Goal: Task Accomplishment & Management: Manage account settings

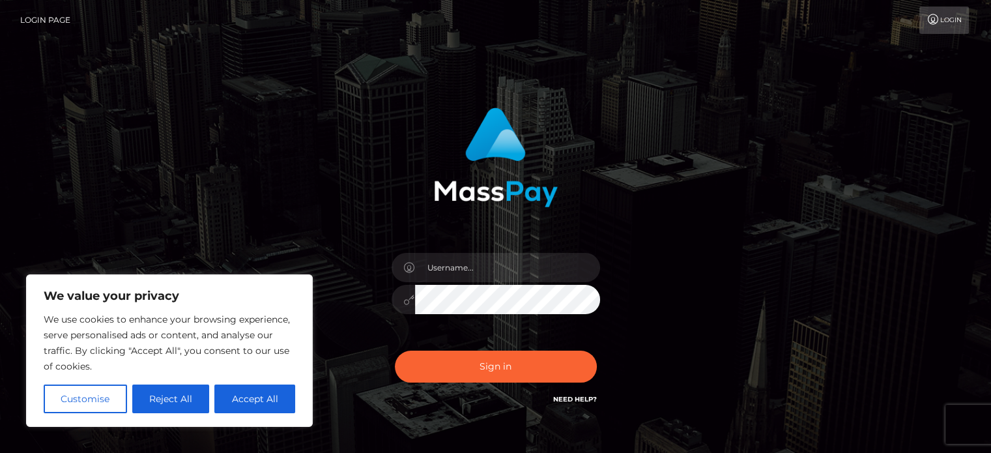
drag, startPoint x: 219, startPoint y: 416, endPoint x: 203, endPoint y: 422, distance: 16.5
drag, startPoint x: 203, startPoint y: 422, endPoint x: 201, endPoint y: 328, distance: 93.9
click at [115, 222] on div "Sign in" at bounding box center [495, 263] width 991 height 527
click at [247, 410] on button "Accept All" at bounding box center [254, 399] width 81 height 29
checkbox input "true"
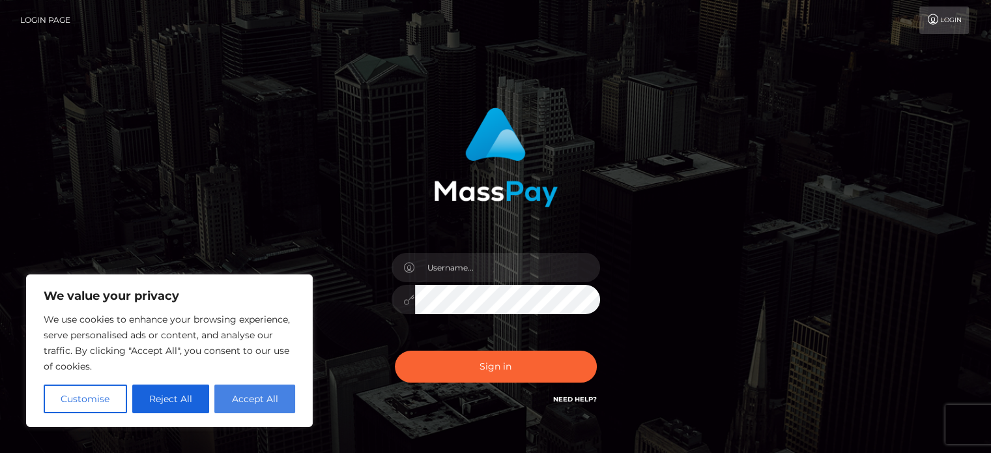
checkbox input "true"
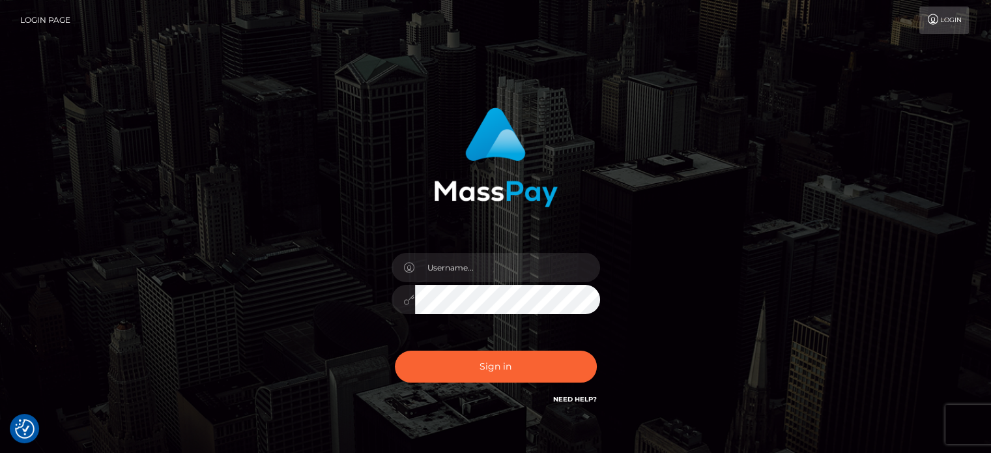
scroll to position [65, 0]
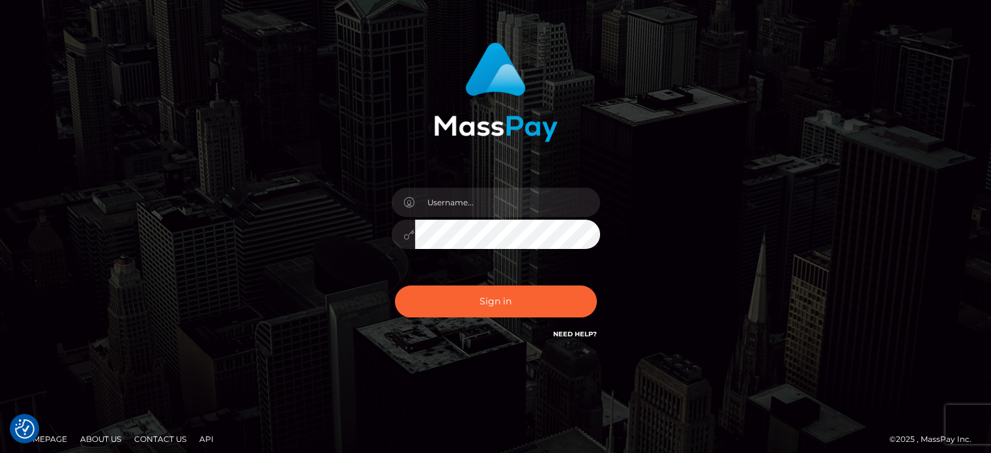
click at [579, 338] on link "Need Help?" at bounding box center [575, 334] width 44 height 8
click at [678, 248] on div "Sign in" at bounding box center [495, 199] width 743 height 332
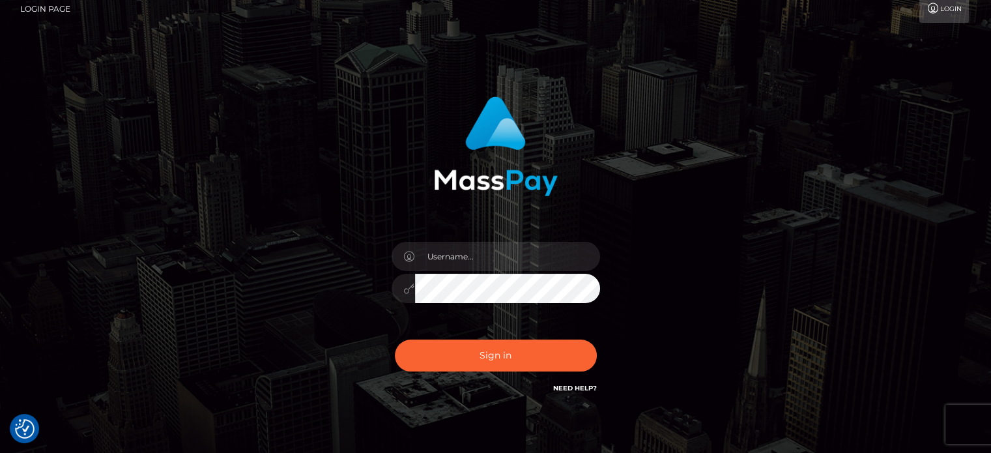
scroll to position [0, 0]
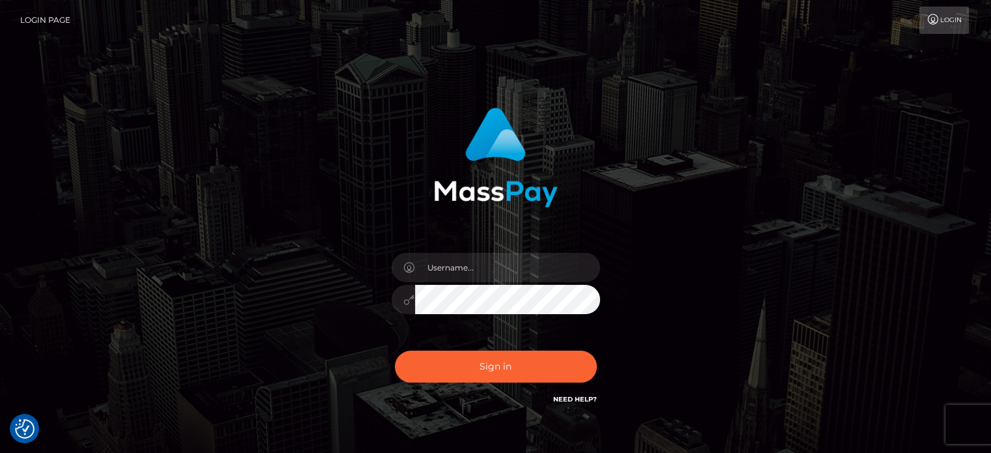
click at [944, 28] on link "Login" at bounding box center [945, 20] width 50 height 27
click at [961, 16] on link "Login" at bounding box center [945, 20] width 50 height 27
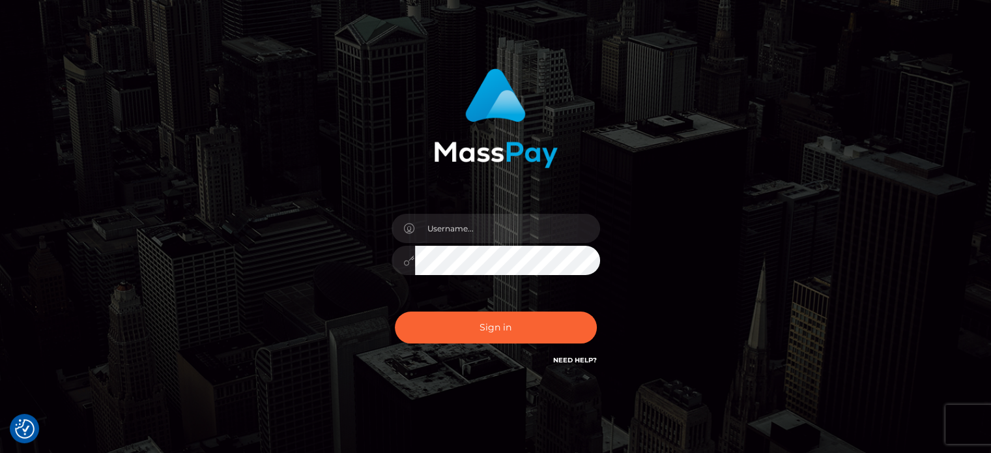
scroll to position [74, 0]
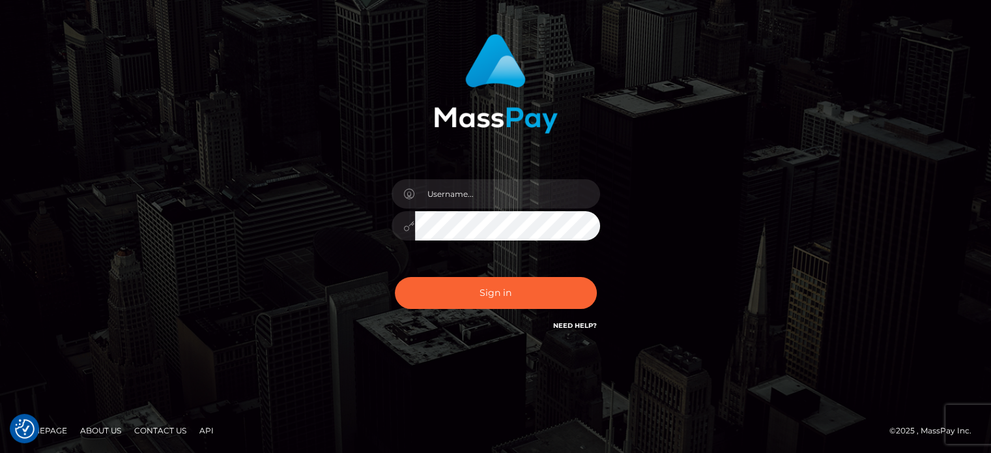
click at [568, 325] on link "Need Help?" at bounding box center [575, 325] width 44 height 8
click at [560, 323] on link "Need Help?" at bounding box center [575, 325] width 44 height 8
click at [441, 190] on input "text" at bounding box center [507, 193] width 185 height 29
type input "klaudette.padua@patrianna.com"
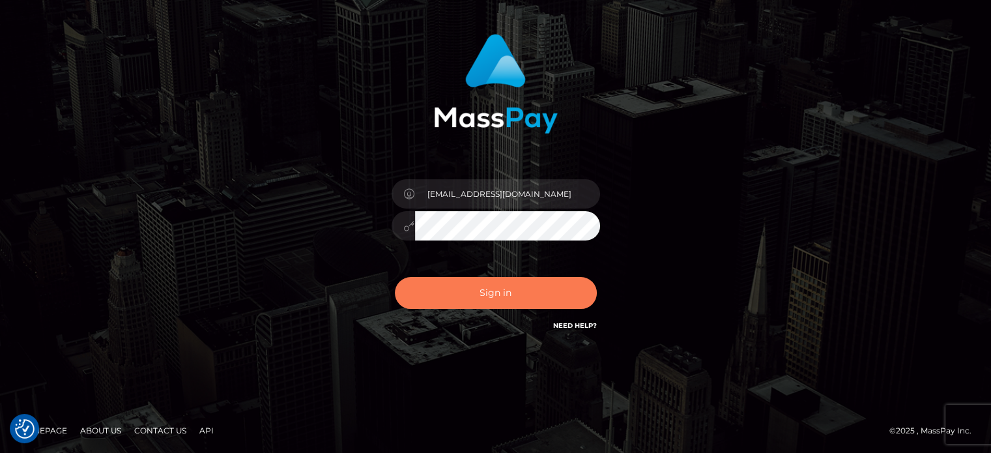
click at [493, 304] on button "Sign in" at bounding box center [496, 293] width 202 height 32
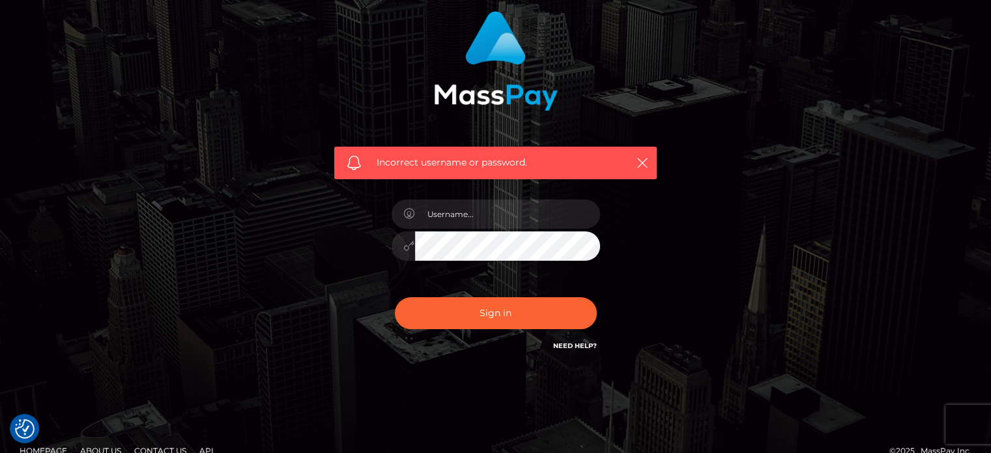
scroll to position [117, 0]
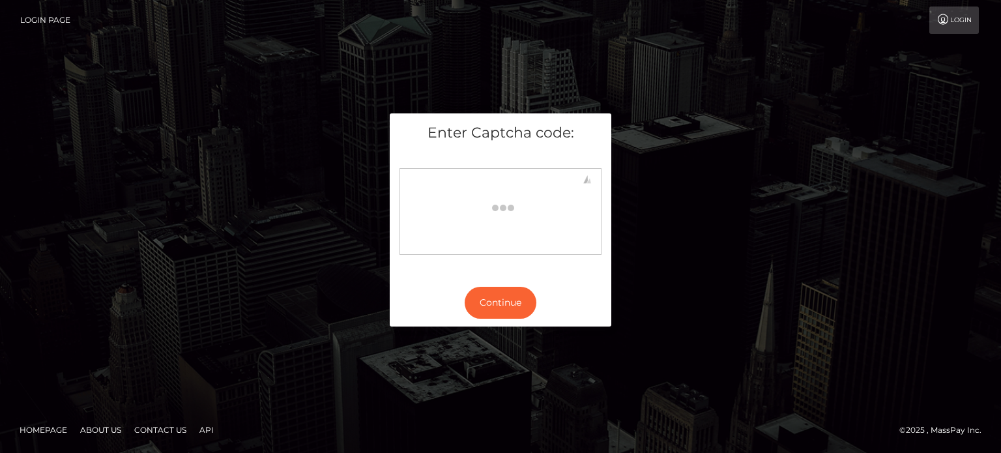
click html
click at [508, 309] on button "Continue" at bounding box center [501, 303] width 72 height 32
